Goal: Communication & Community: Answer question/provide support

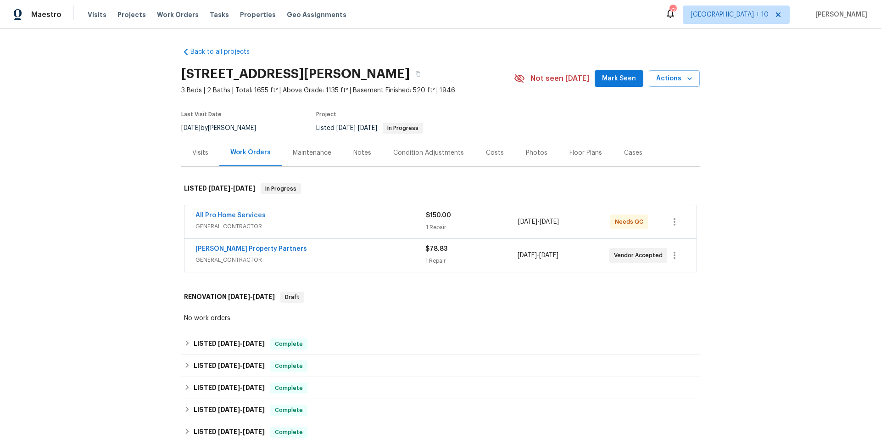
click at [377, 244] on div "[PERSON_NAME] Property Partners" at bounding box center [311, 249] width 230 height 11
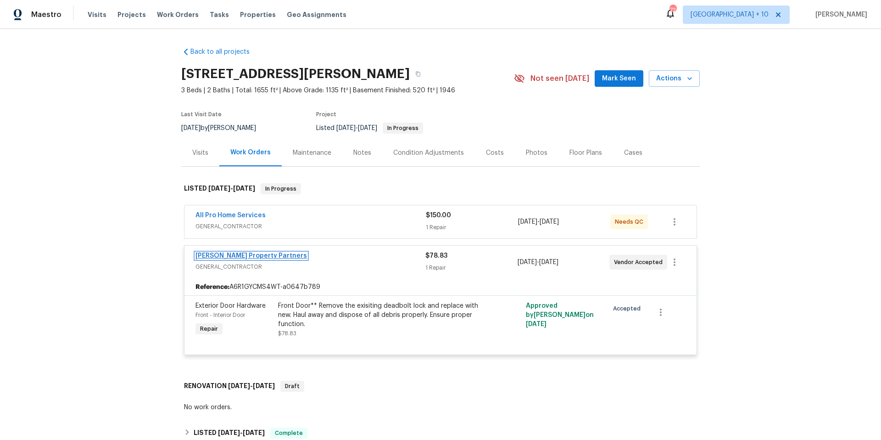
click at [240, 254] on link "[PERSON_NAME] Property Partners" at bounding box center [252, 255] width 112 height 6
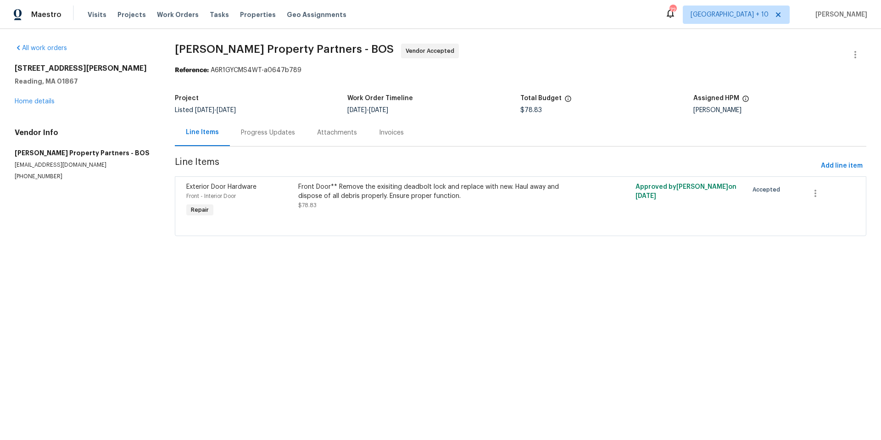
click at [252, 135] on div "Progress Updates" at bounding box center [268, 132] width 54 height 9
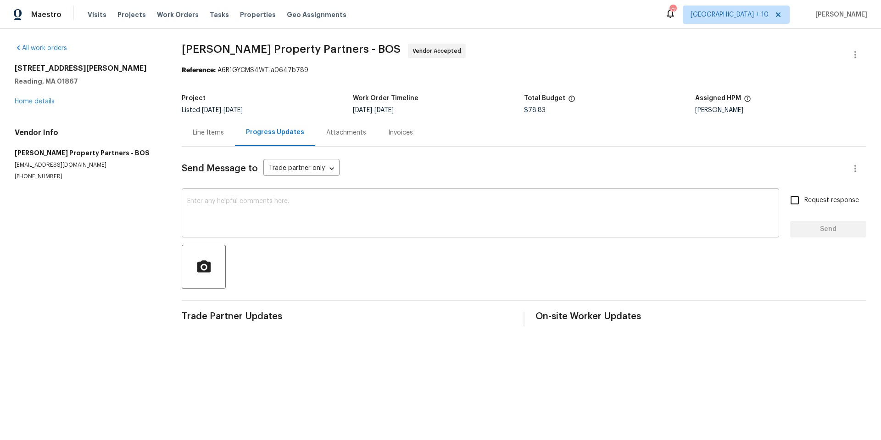
click at [292, 223] on textarea at bounding box center [480, 214] width 587 height 32
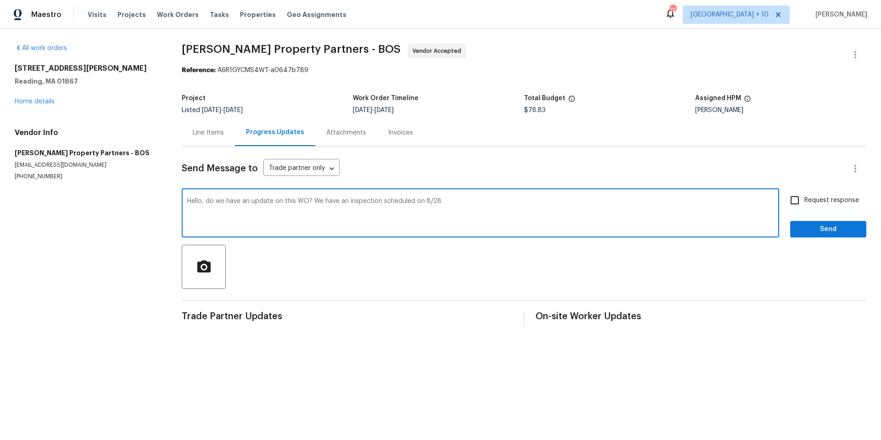
type textarea "Hello, do we have an update on this WO? We have an inspection scheduled on 8/28"
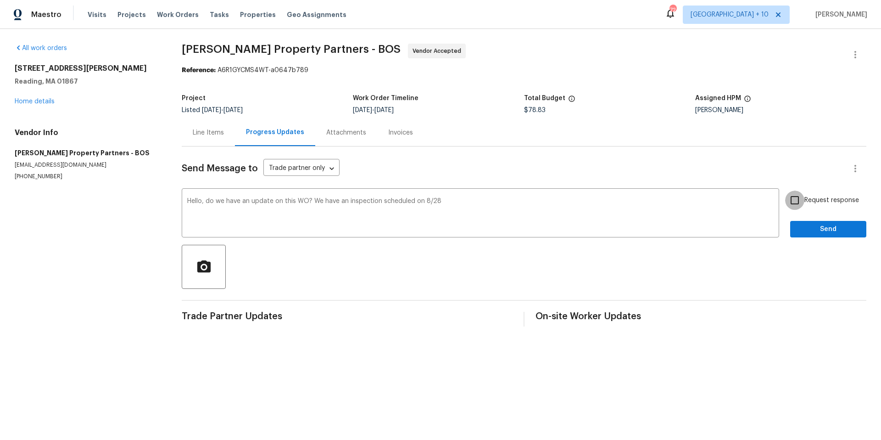
click at [791, 202] on input "Request response" at bounding box center [794, 199] width 19 height 19
checkbox input "true"
click at [809, 225] on span "Send" at bounding box center [828, 228] width 61 height 11
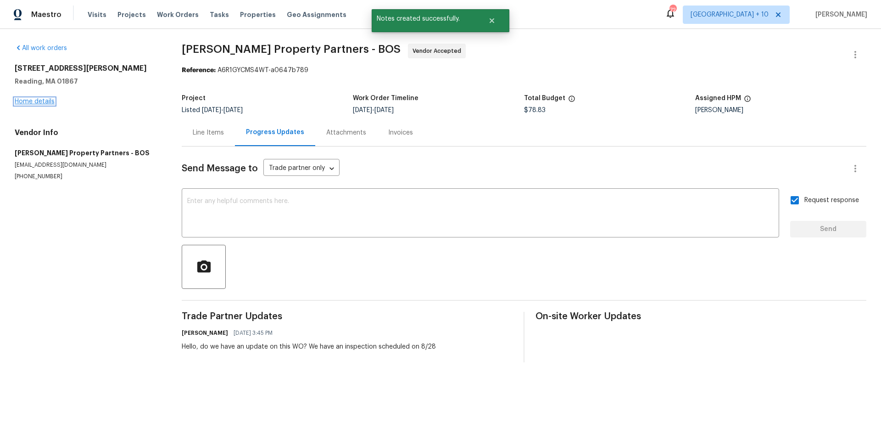
click at [34, 101] on link "Home details" at bounding box center [35, 101] width 40 height 6
